Goal: Task Accomplishment & Management: Complete application form

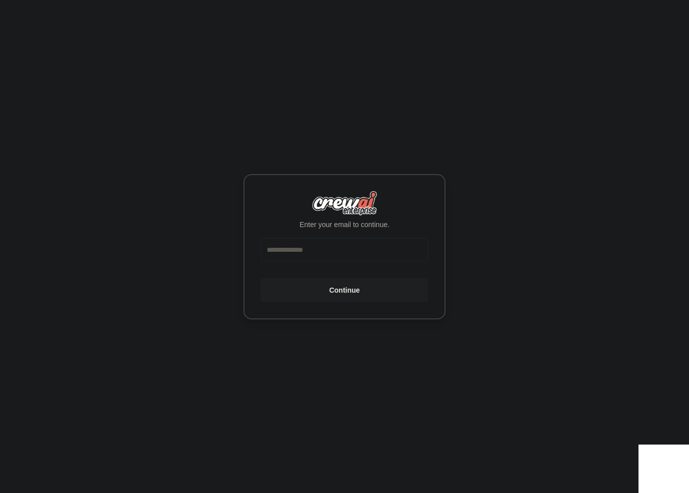
click at [355, 248] on input "email" at bounding box center [345, 250] width 168 height 24
click at [343, 255] on input "email" at bounding box center [345, 250] width 168 height 24
click at [0, 493] on com-1password-button at bounding box center [0, 493] width 0 height 0
click at [344, 245] on input "email" at bounding box center [345, 250] width 168 height 24
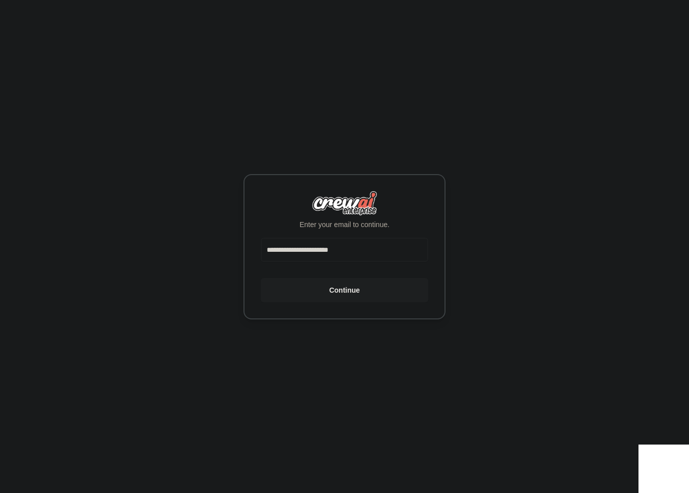
type input "**********"
click at [261, 278] on button "Continue" at bounding box center [345, 290] width 168 height 24
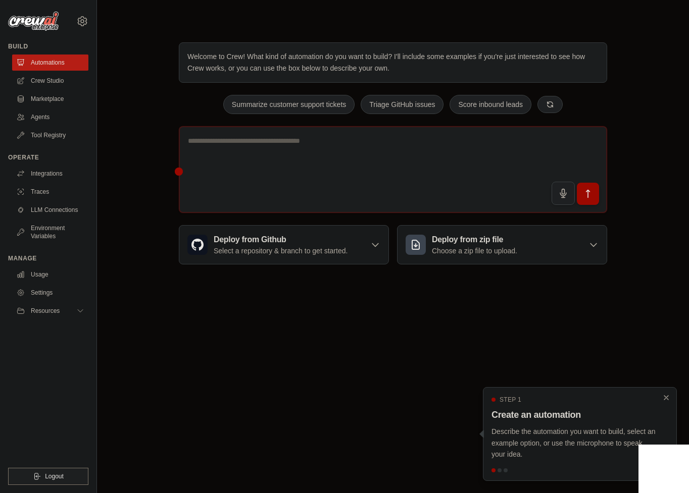
click at [138, 59] on div "Welcome to Crew! What kind of automation do you want to build? I'll include som…" at bounding box center [393, 153] width 560 height 255
